Goal: Information Seeking & Learning: Compare options

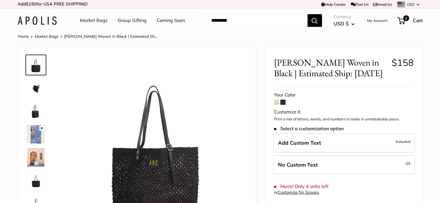
click at [275, 101] on span at bounding box center [276, 102] width 5 height 5
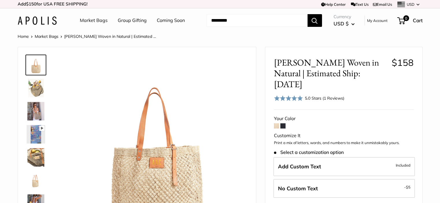
click at [95, 21] on link "Market Bags" at bounding box center [94, 20] width 28 height 9
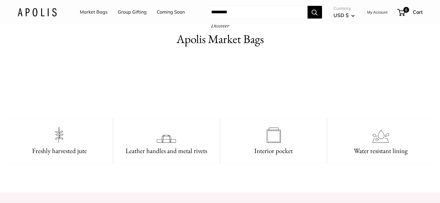
scroll to position [260, 0]
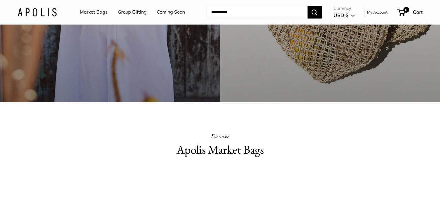
click at [223, 12] on input "Search..." at bounding box center [256, 12] width 101 height 13
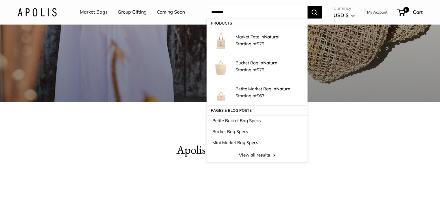
type input "*******"
click at [307, 6] on button "Search" at bounding box center [314, 12] width 14 height 13
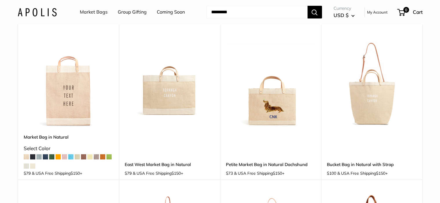
scroll to position [202, 0]
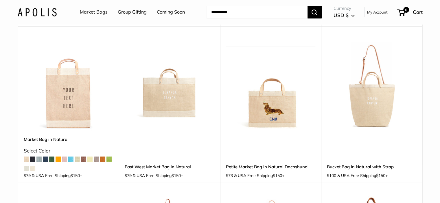
click at [0, 0] on img at bounding box center [0, 0] width 0 height 0
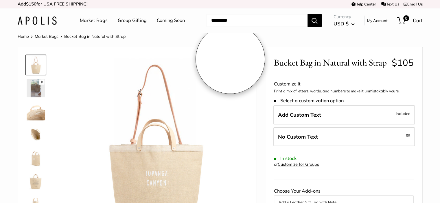
scroll to position [29, 0]
